Goal: Transaction & Acquisition: Subscribe to service/newsletter

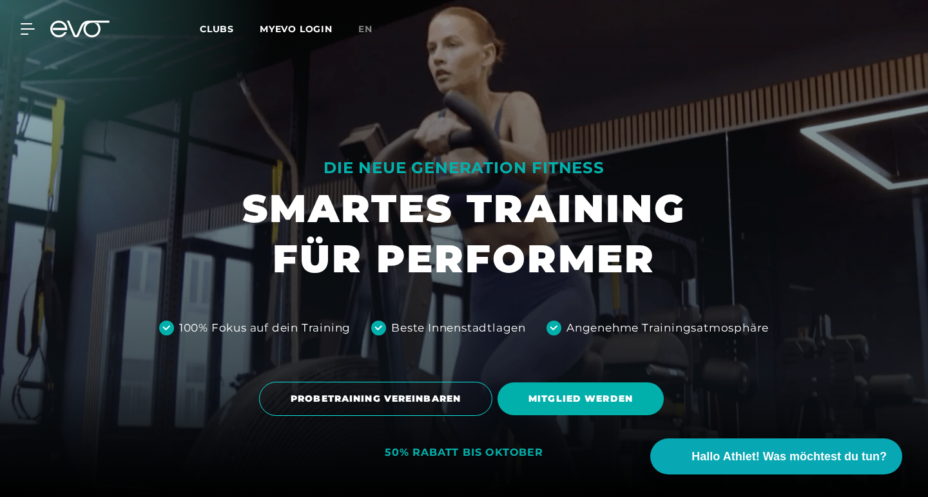
click at [209, 28] on span "Clubs" at bounding box center [217, 29] width 34 height 12
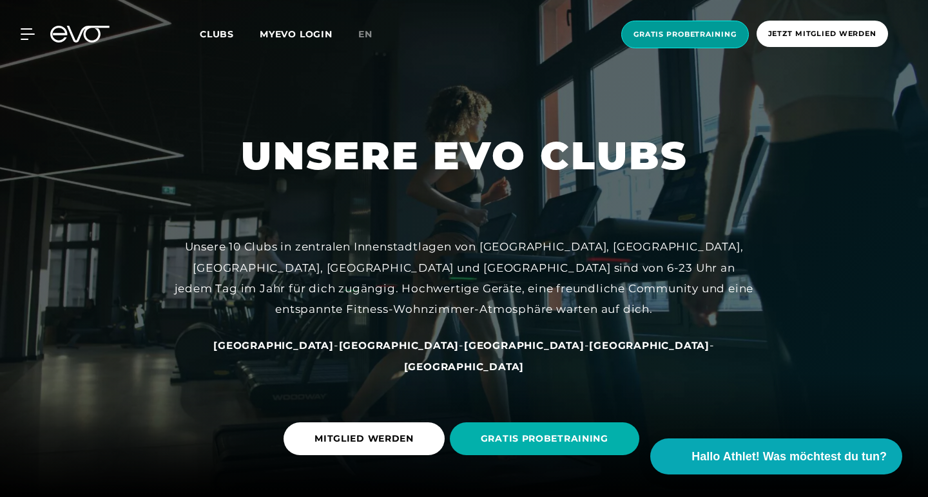
click at [668, 33] on span "Gratis Probetraining" at bounding box center [684, 34] width 103 height 11
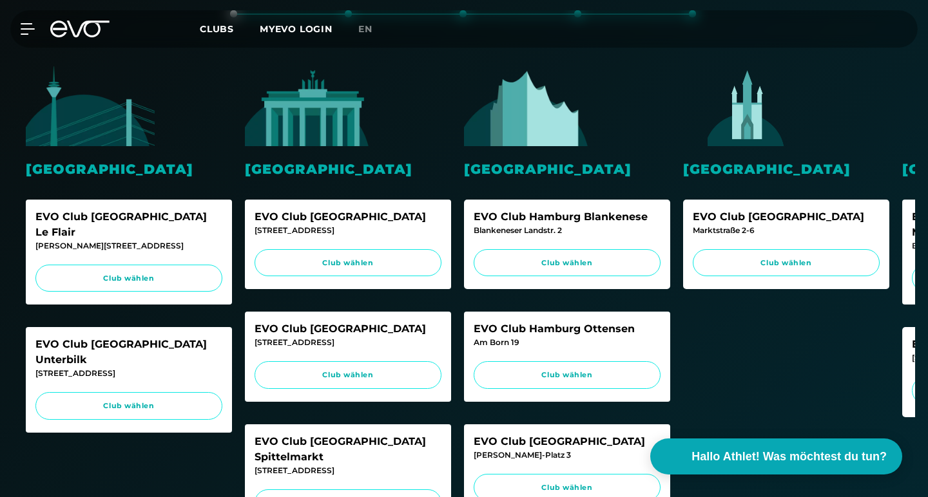
scroll to position [334, 0]
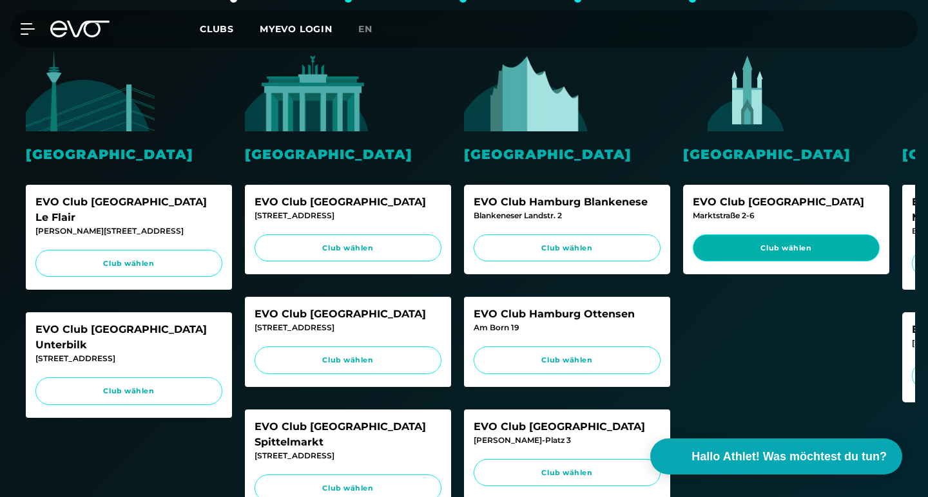
click at [741, 243] on span "Club wählen" at bounding box center [786, 248] width 162 height 11
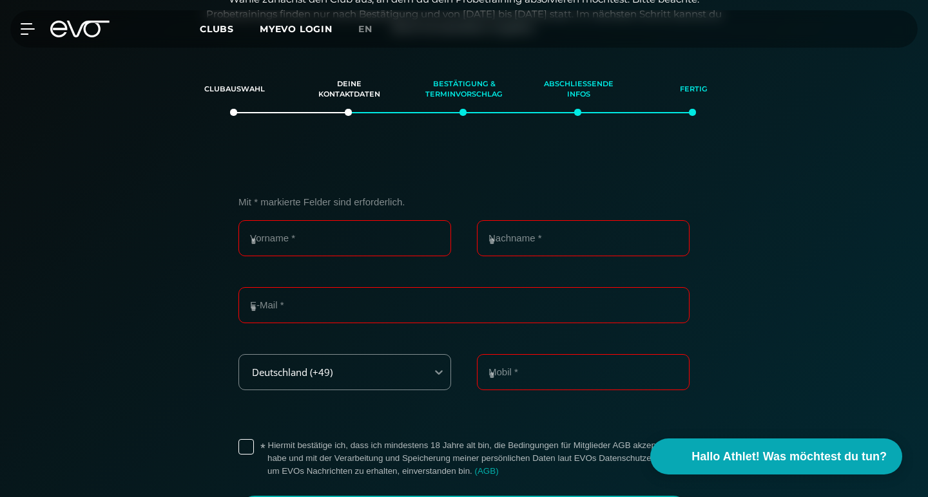
click at [129, 283] on div "Mit * markierte [PERSON_NAME] sind erforderlich. Vorname * Nachname * E-Mail * …" at bounding box center [463, 368] width 889 height 409
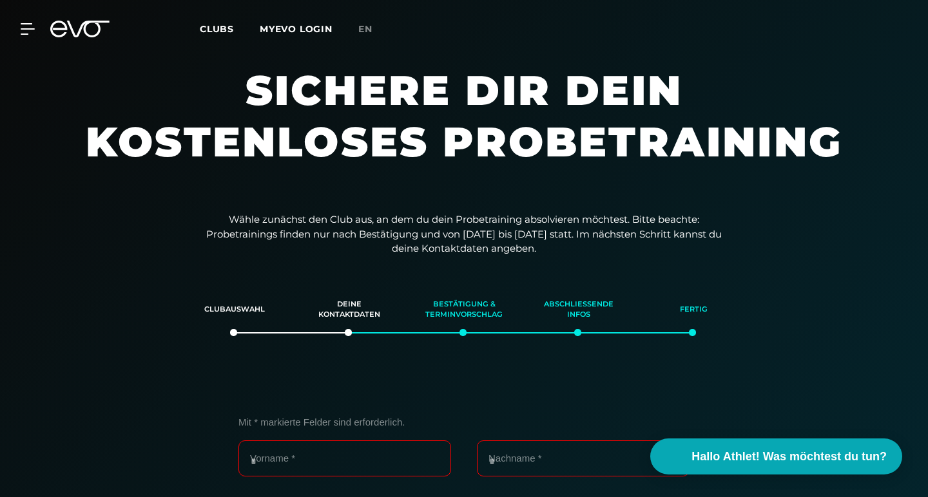
scroll to position [-1, 0]
click at [26, 37] on div "MyEVO Login Über EVO Mitgliedschaften Probetraining TAGESPASS EVO Studios [GEOG…" at bounding box center [464, 28] width 923 height 37
click at [21, 21] on div "MyEVO Login Über EVO Mitgliedschaften Probetraining TAGESPASS EVO Studios [GEOG…" at bounding box center [464, 28] width 923 height 37
click at [26, 25] on icon at bounding box center [30, 29] width 19 height 12
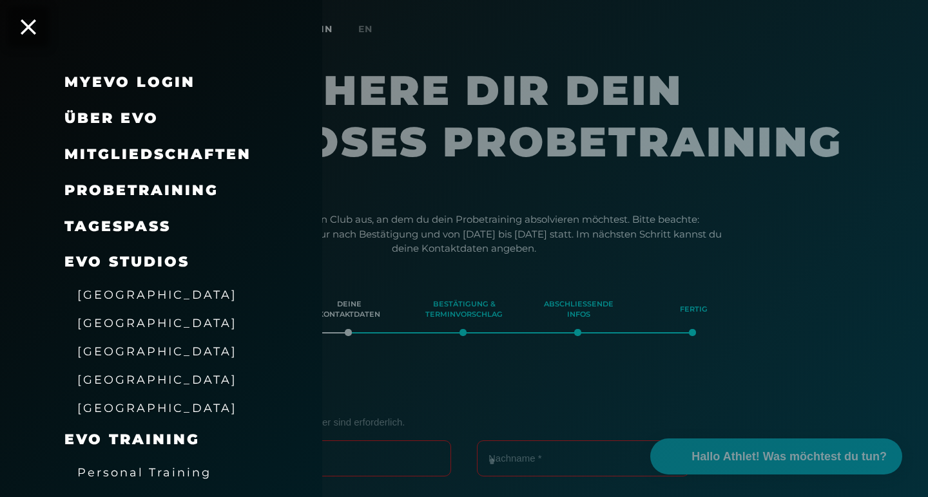
click at [129, 155] on span "Mitgliedschaften" at bounding box center [157, 154] width 187 height 17
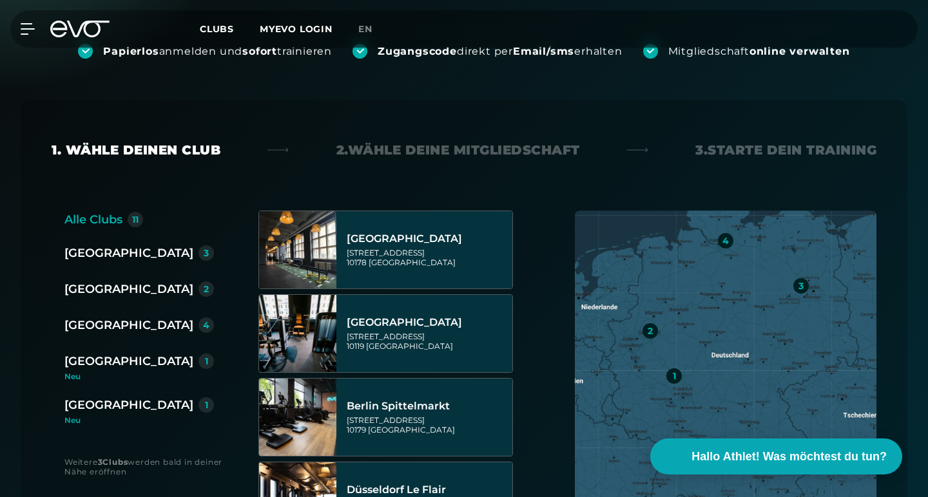
scroll to position [188, 0]
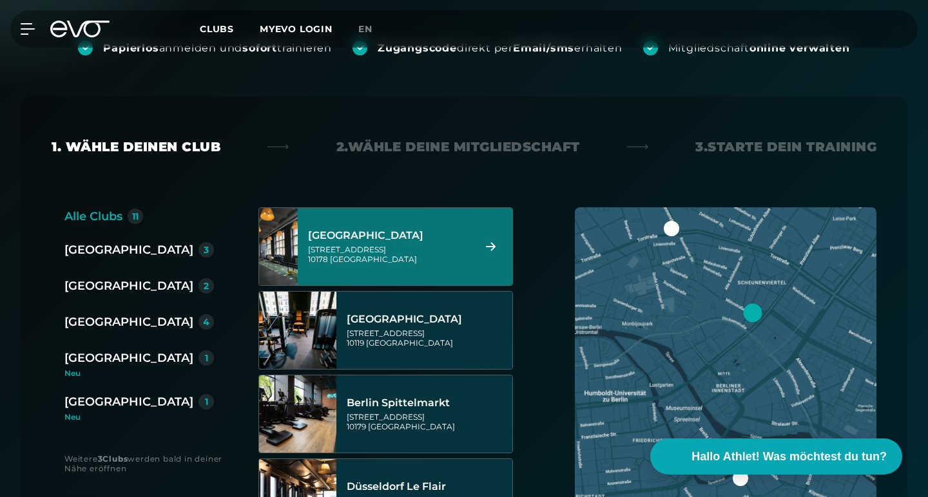
click at [122, 401] on div "[GEOGRAPHIC_DATA]" at bounding box center [128, 402] width 129 height 18
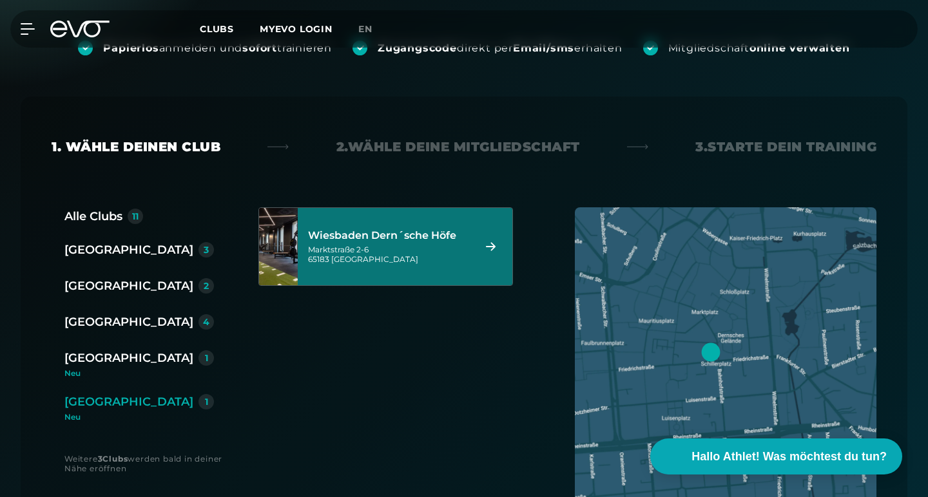
click at [383, 242] on div "[GEOGRAPHIC_DATA] Dern´sche [STREET_ADDRESS]" at bounding box center [389, 246] width 162 height 57
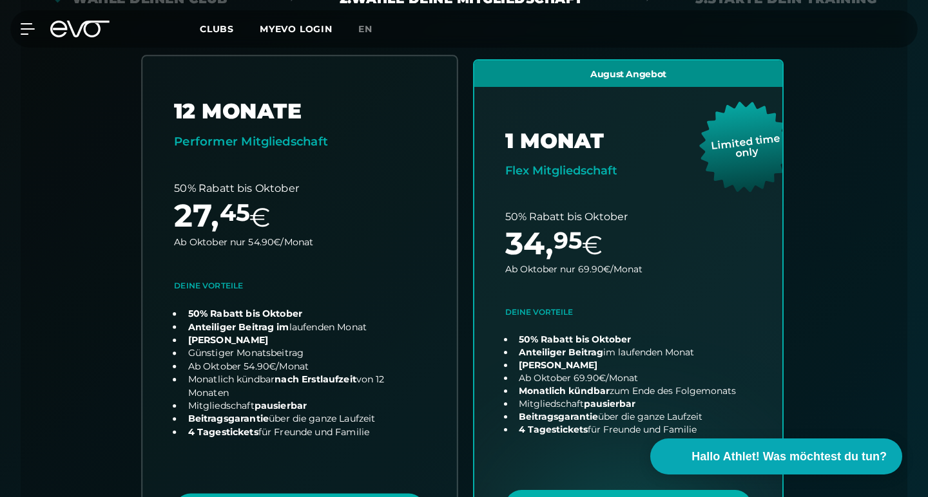
scroll to position [337, 0]
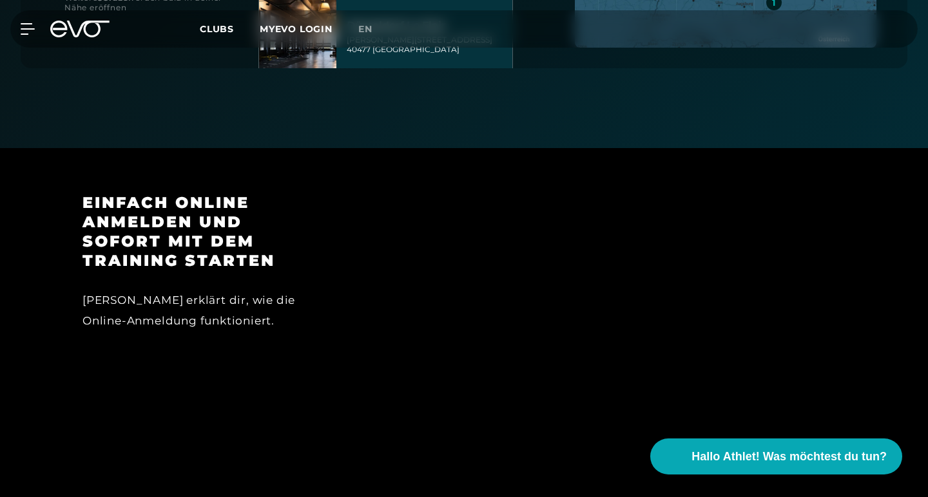
scroll to position [652, 0]
